Goal: Task Accomplishment & Management: Complete application form

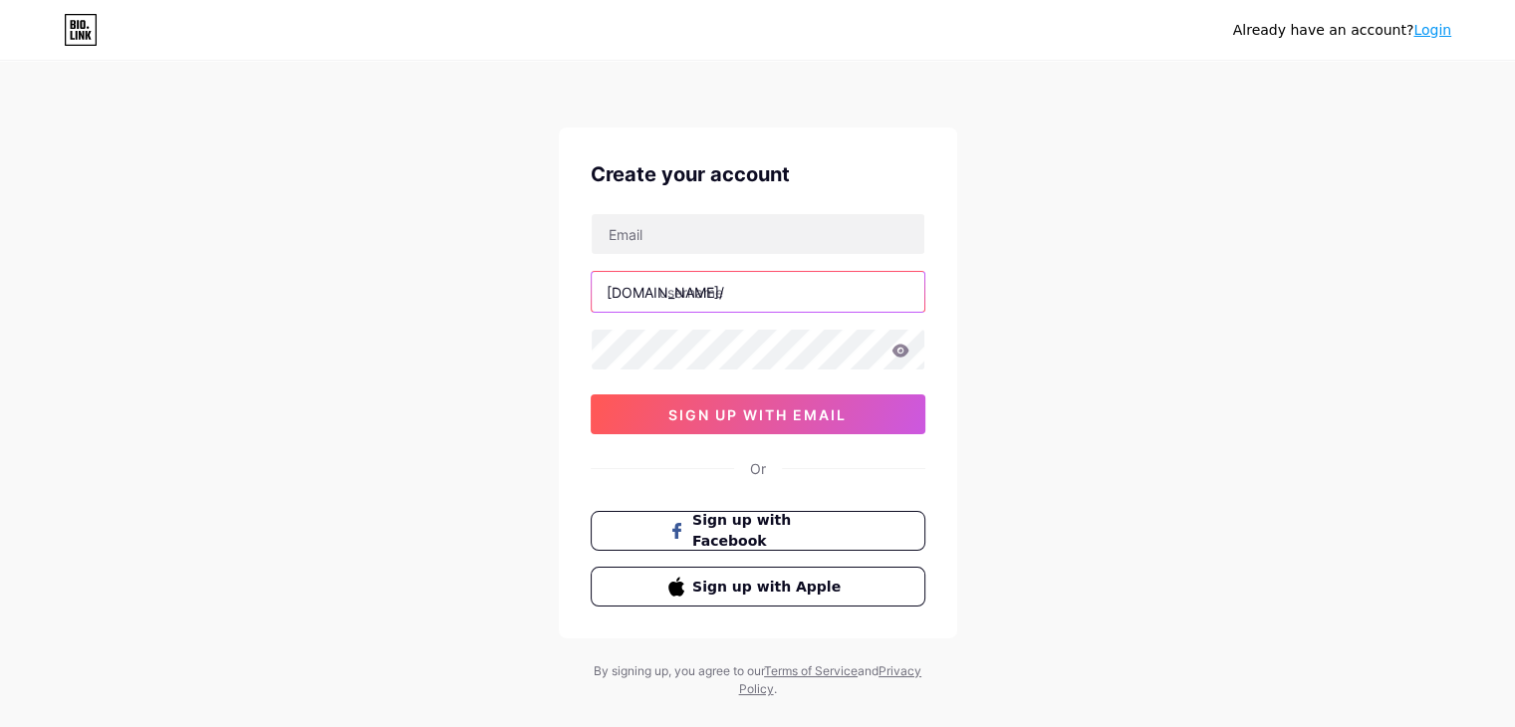
click at [721, 288] on input "text" at bounding box center [758, 292] width 333 height 40
type input "grima"
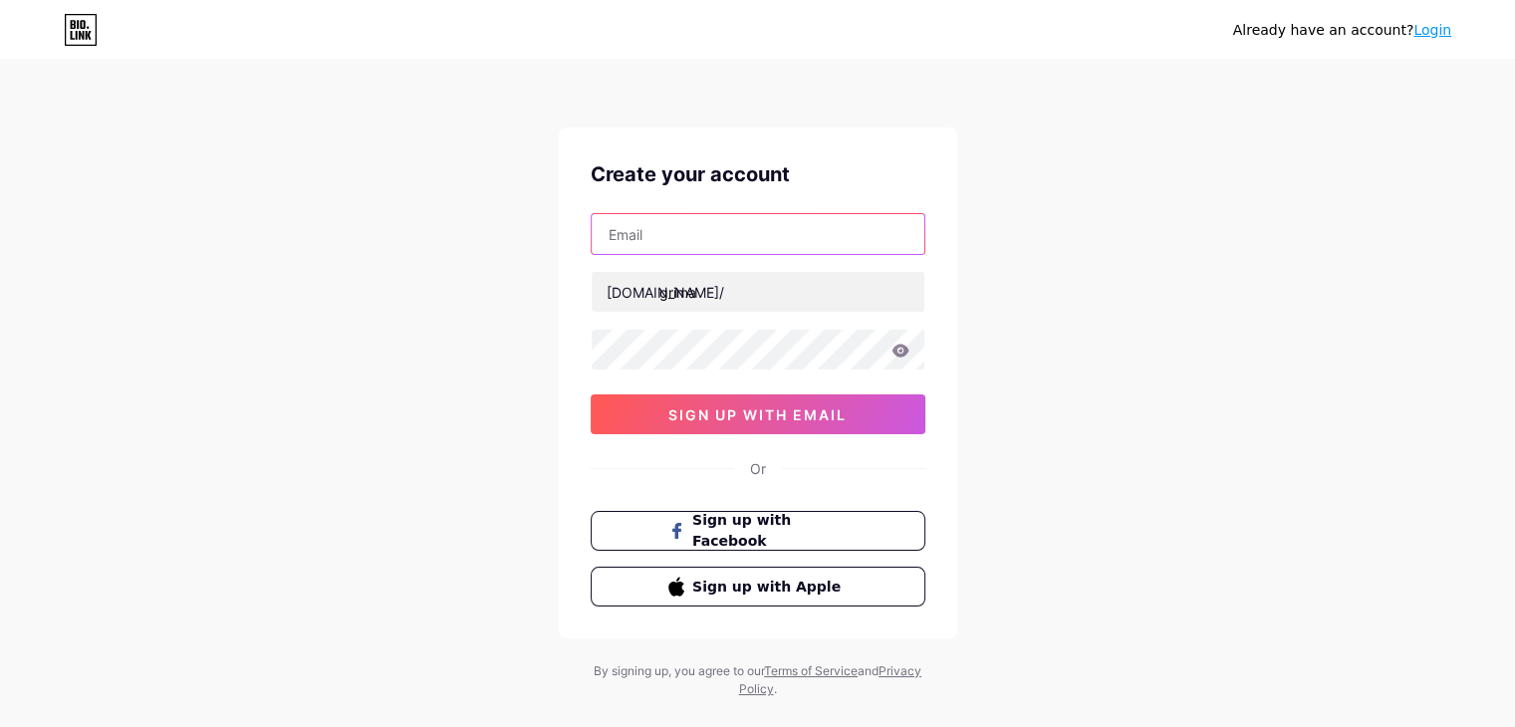
click at [697, 249] on input "text" at bounding box center [758, 234] width 333 height 40
paste input "[EMAIL_ADDRESS][DOMAIN_NAME]"
type input "[EMAIL_ADDRESS][DOMAIN_NAME]"
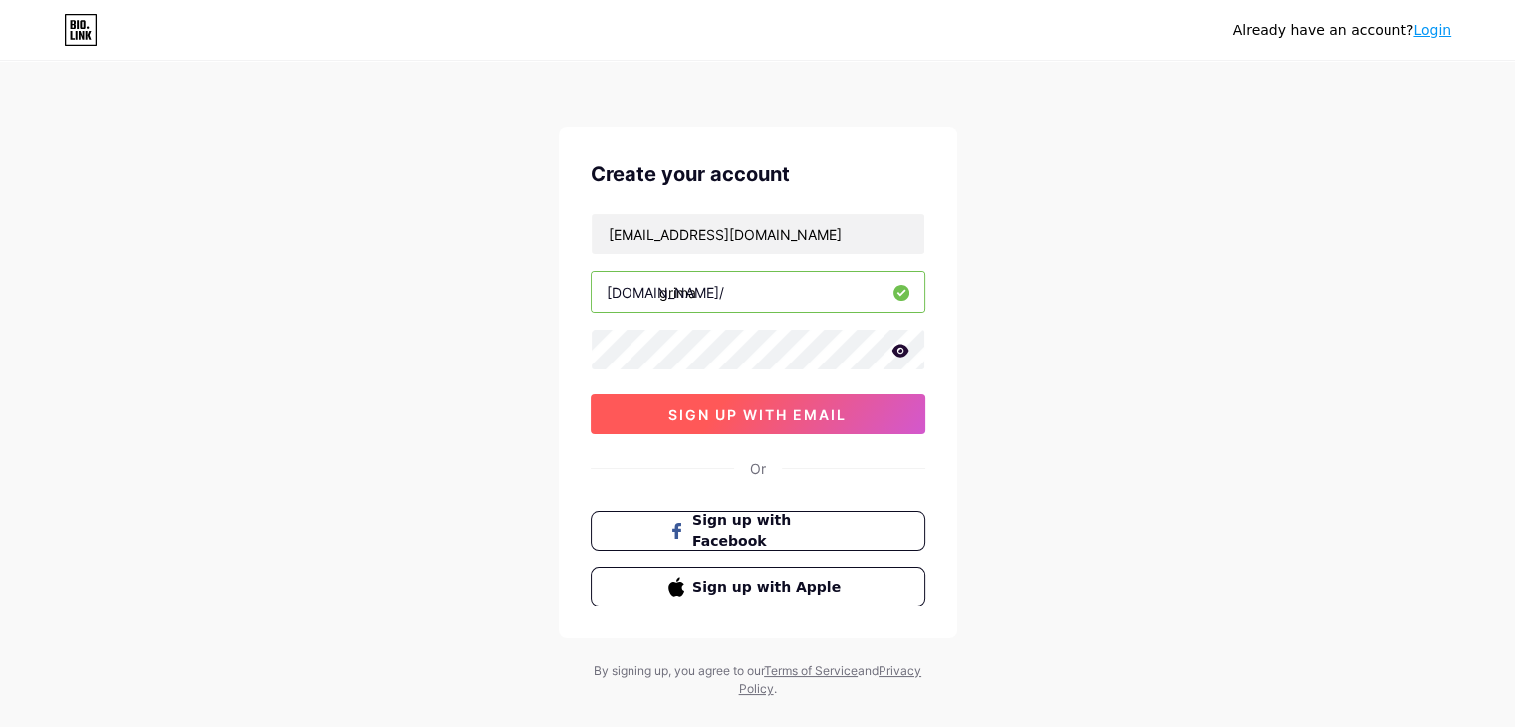
click at [642, 407] on button "sign up with email" at bounding box center [758, 415] width 335 height 40
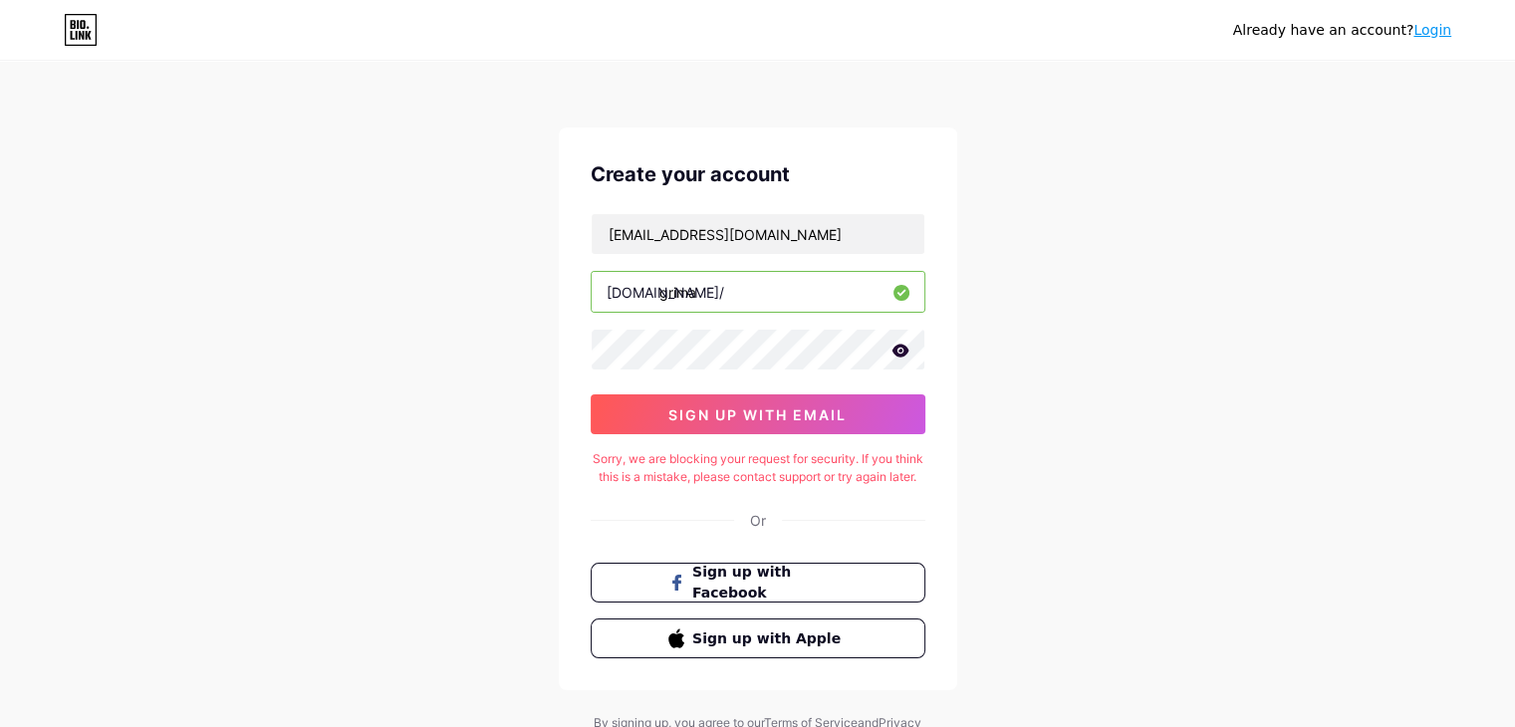
scroll to position [104, 0]
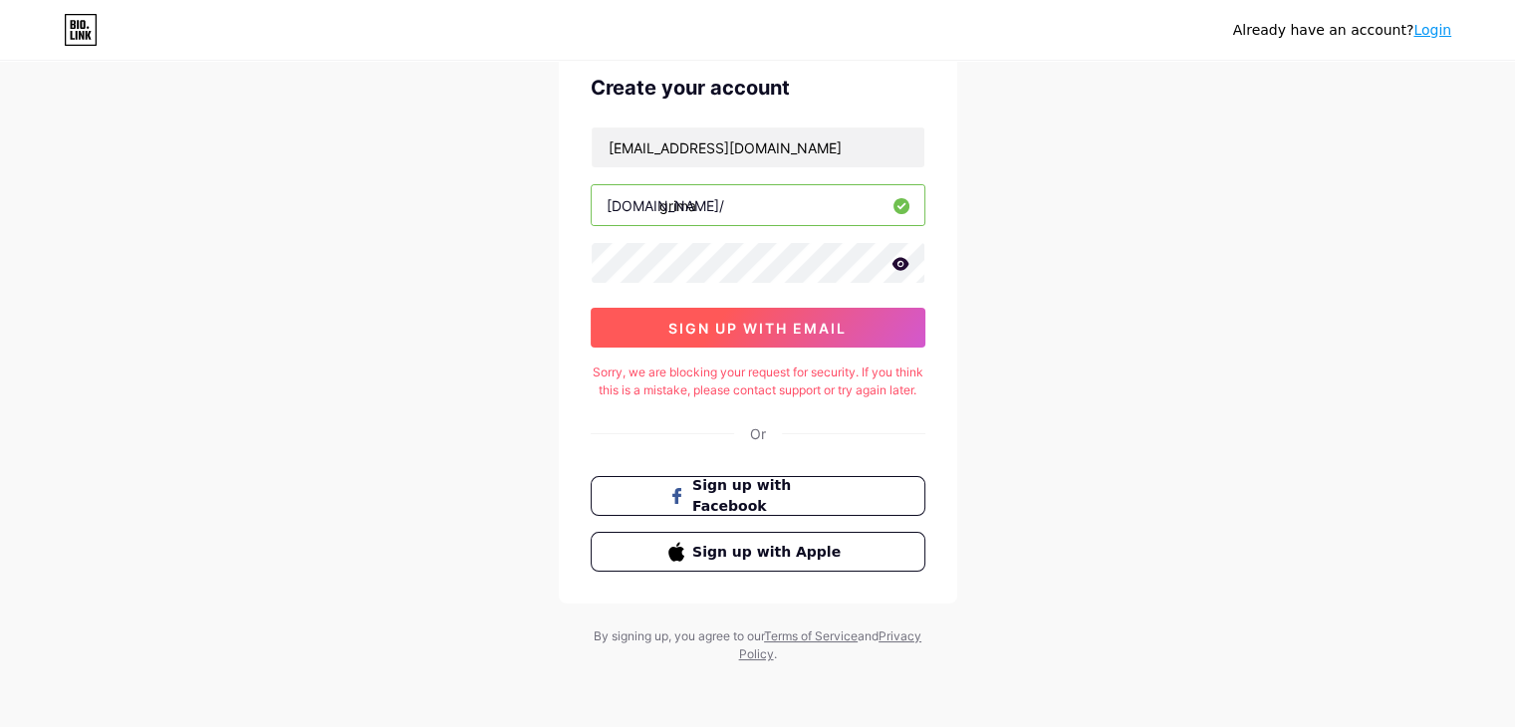
click at [796, 319] on button "sign up with email" at bounding box center [758, 328] width 335 height 40
click at [850, 9] on div "Already have an account? Login" at bounding box center [757, 30] width 1515 height 60
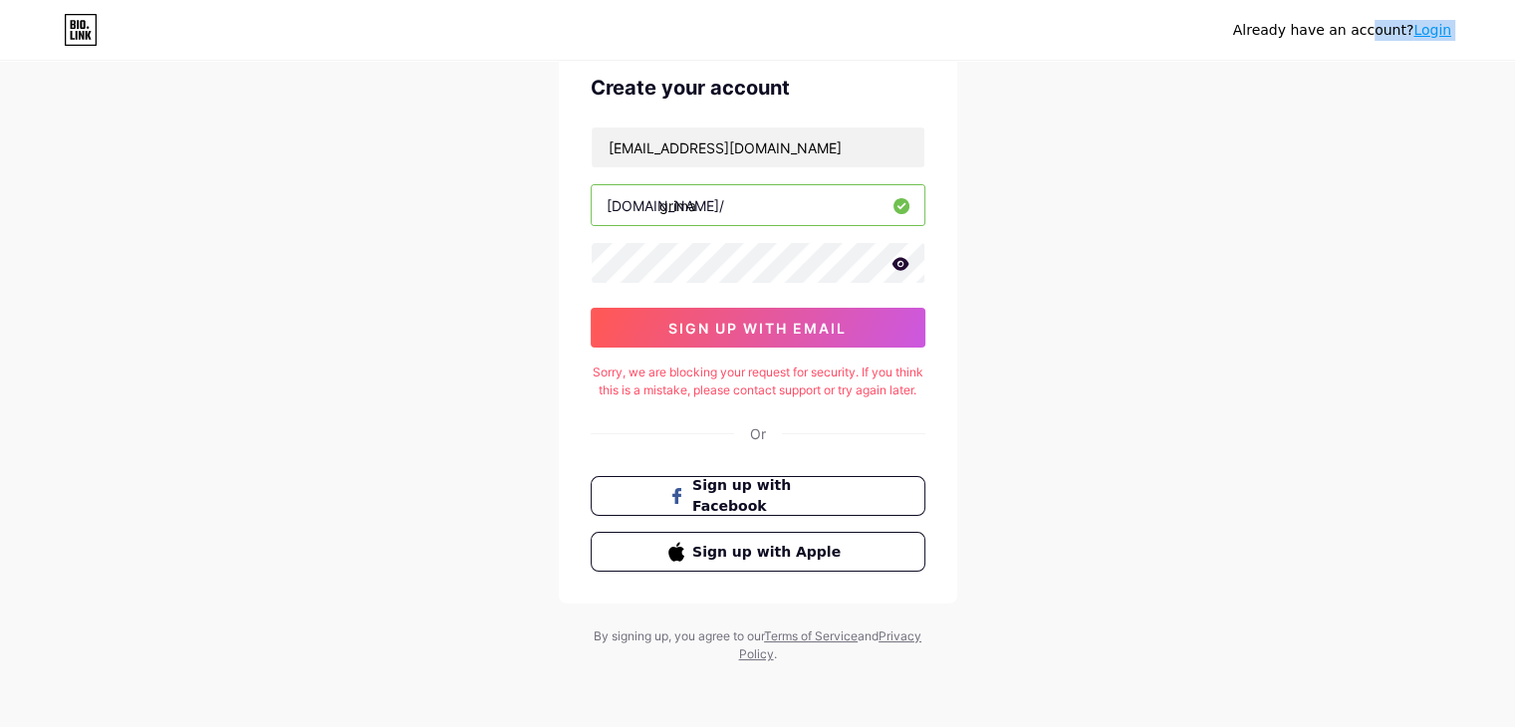
click at [850, 9] on div "Already have an account? Login" at bounding box center [757, 30] width 1515 height 60
